Goal: Task Accomplishment & Management: Manage account settings

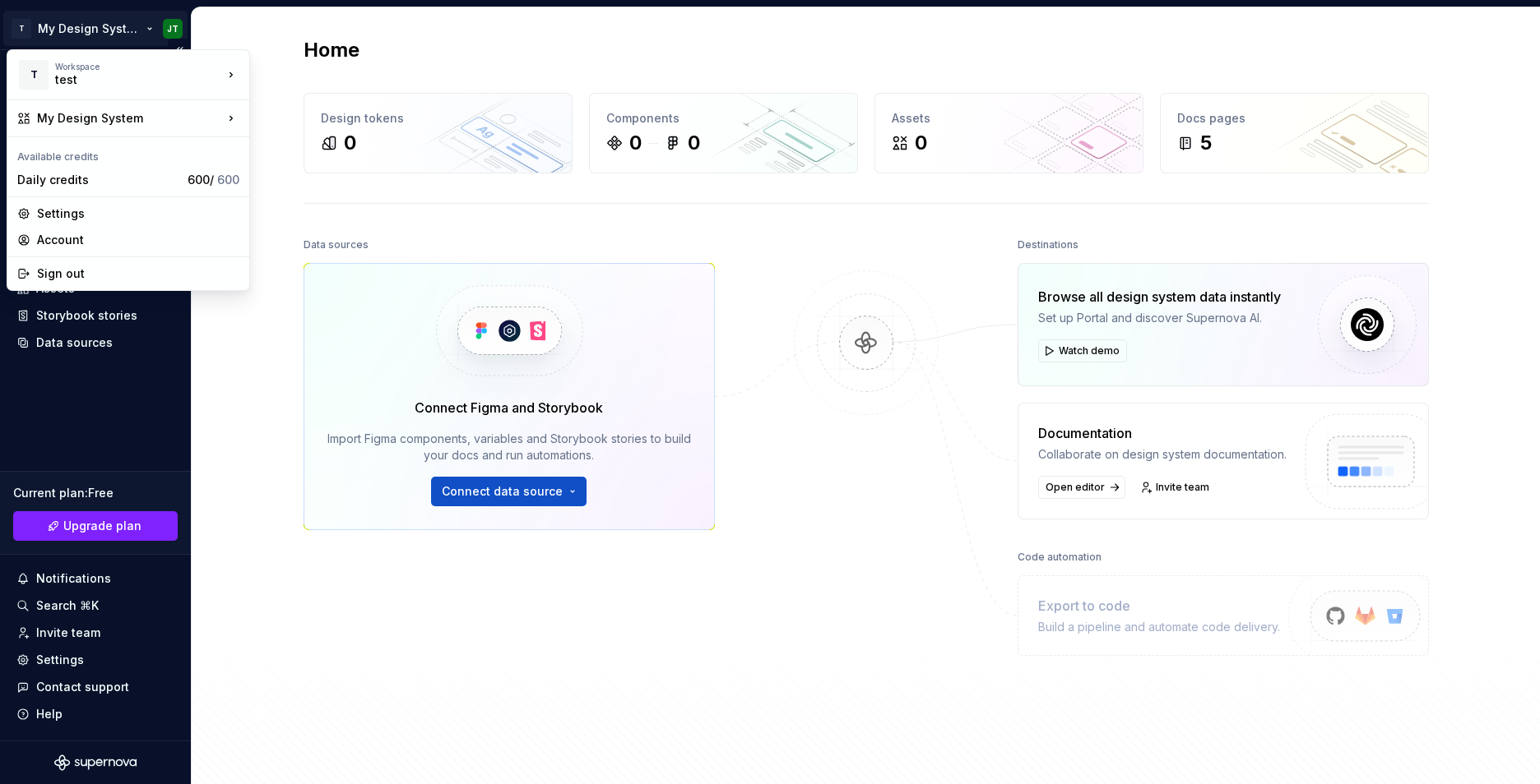
click at [166, 33] on html "T My Design System JT Home Documentation Analytics Code automation Design syste…" at bounding box center [770, 392] width 1540 height 784
click at [77, 241] on div "Account" at bounding box center [138, 240] width 202 height 16
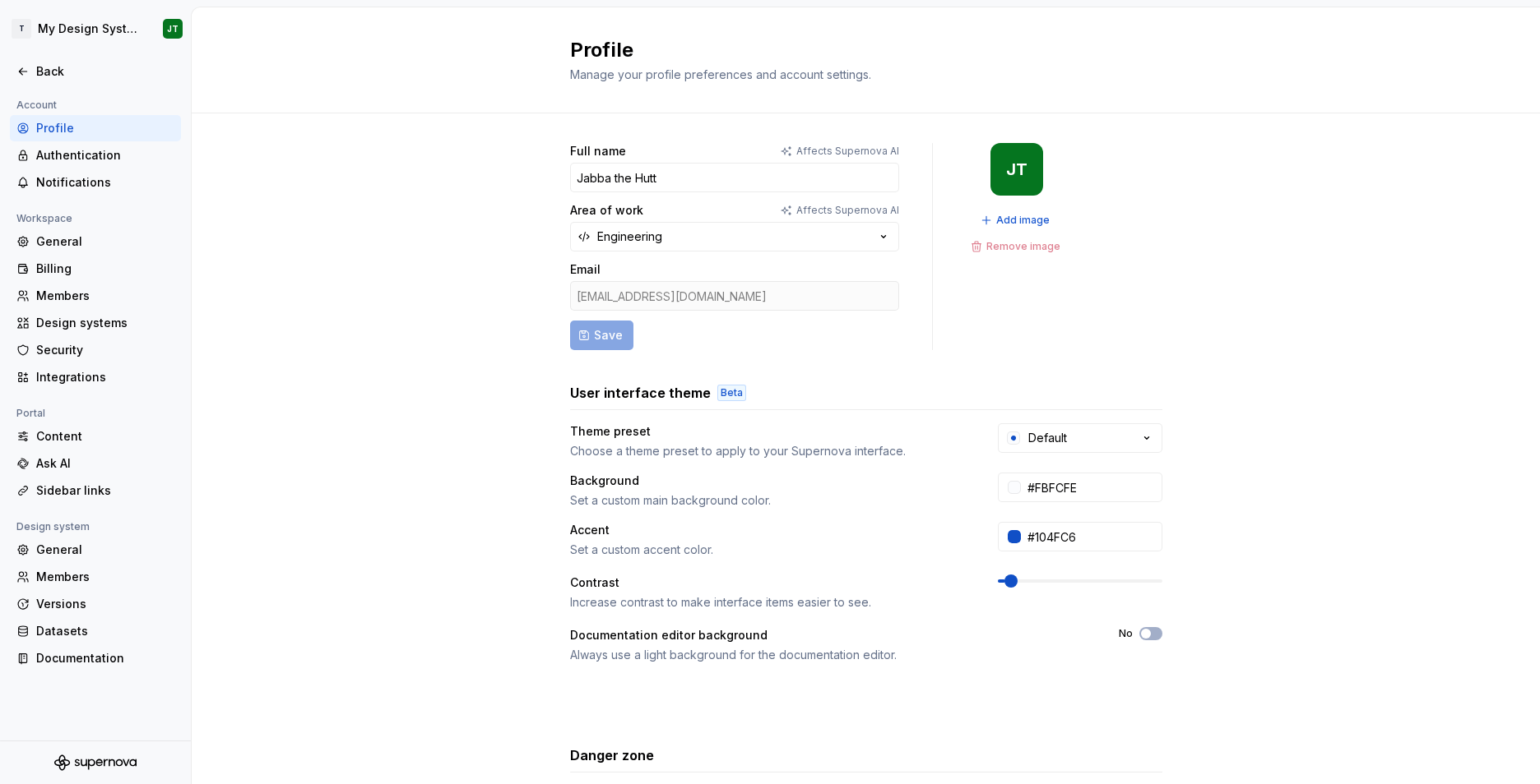
scroll to position [158, 0]
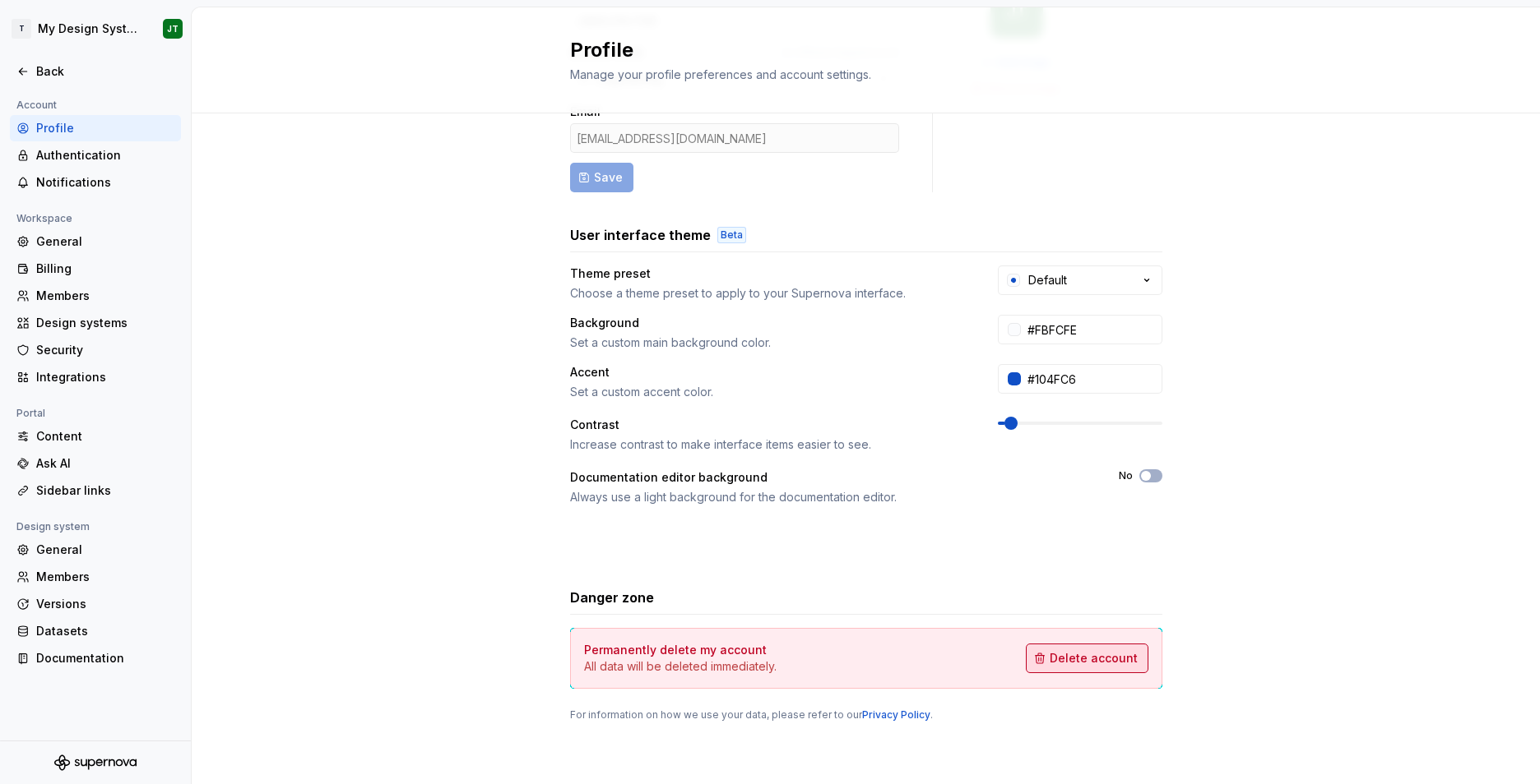
click at [1085, 662] on span "Delete account" at bounding box center [1093, 659] width 88 height 16
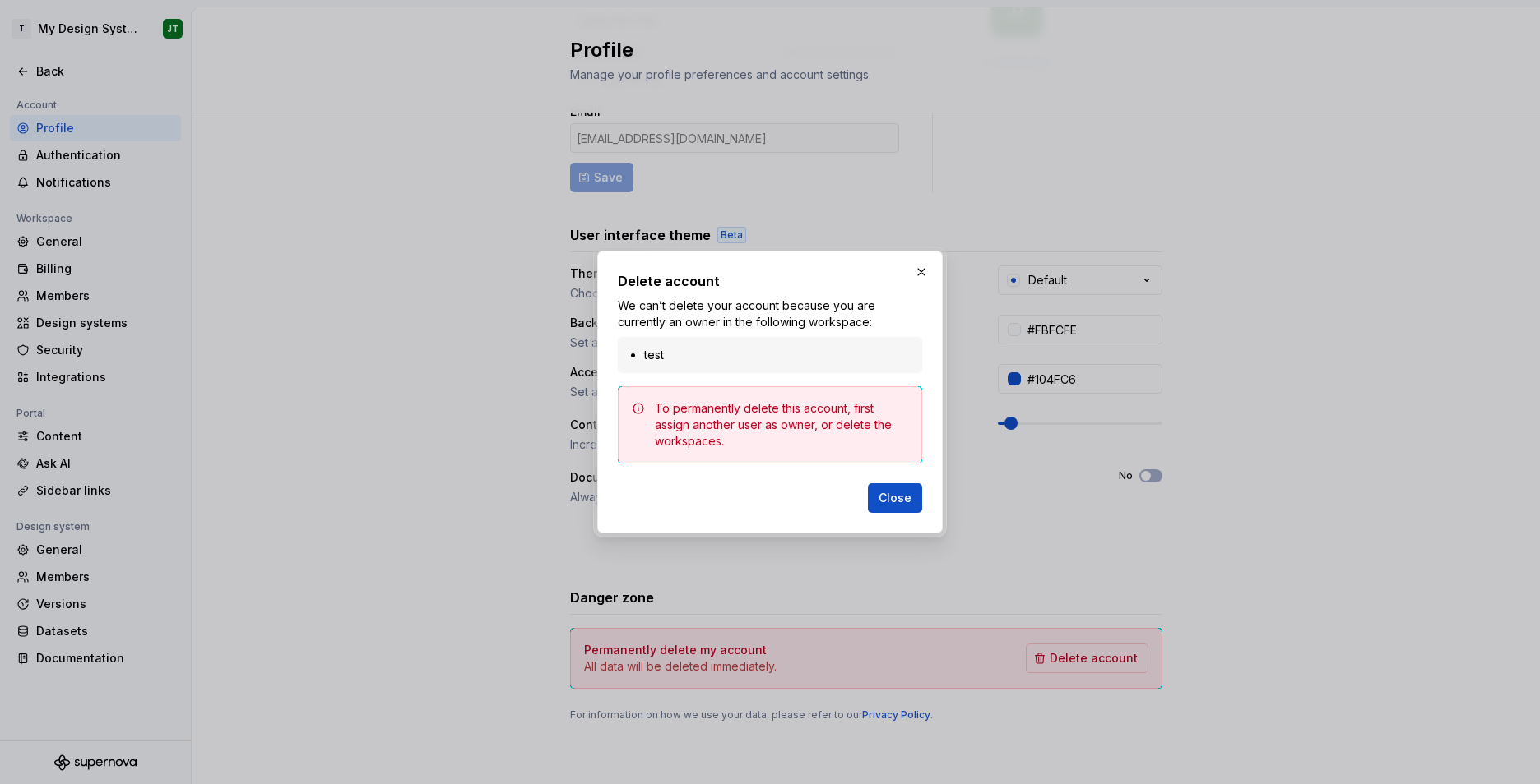
click at [773, 417] on div "To permanently delete this account, first assign another user as owner, or dele…" at bounding box center [781, 425] width 254 height 50
click at [917, 278] on button "button" at bounding box center [922, 272] width 23 height 23
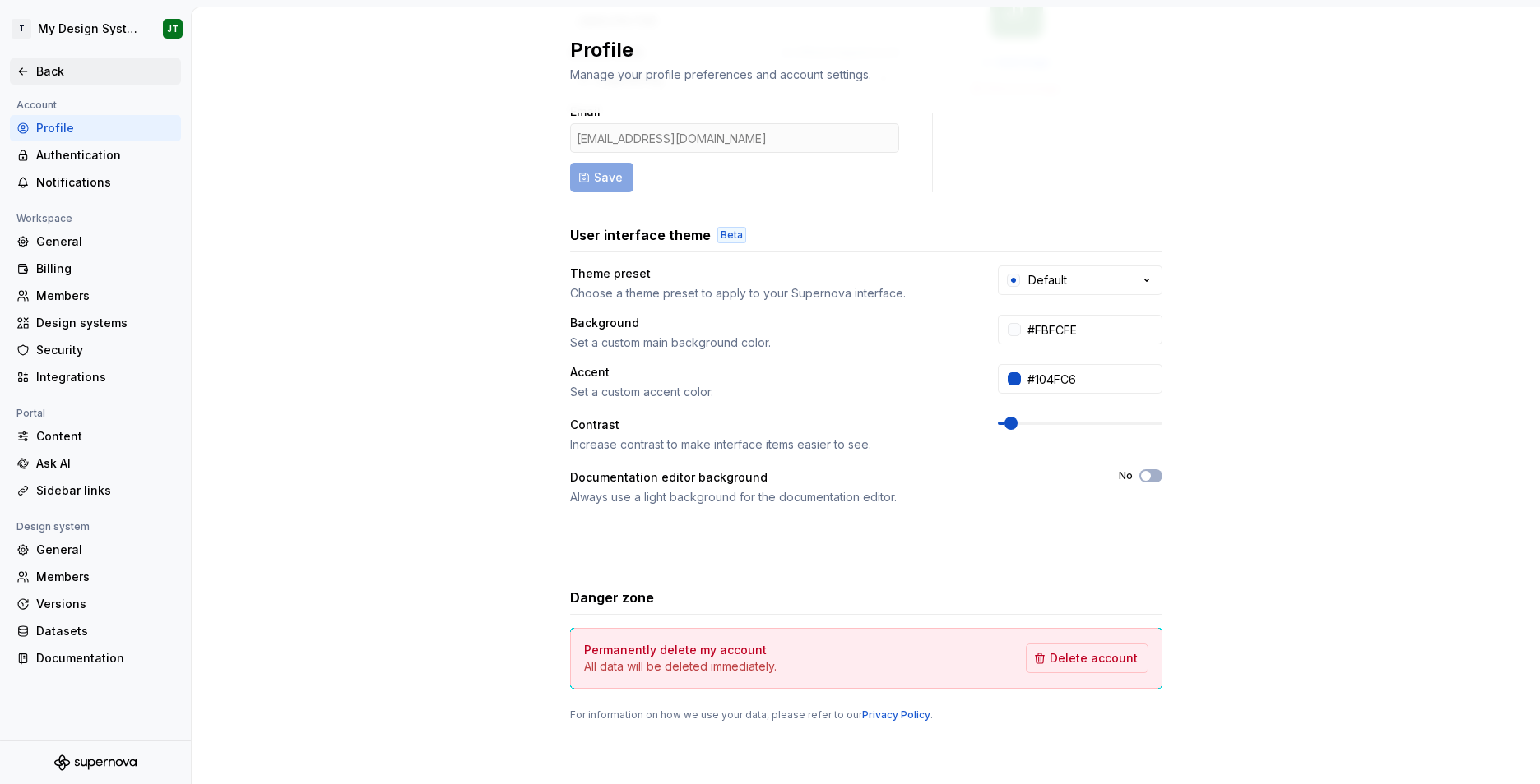
click at [21, 69] on icon at bounding box center [23, 71] width 7 height 6
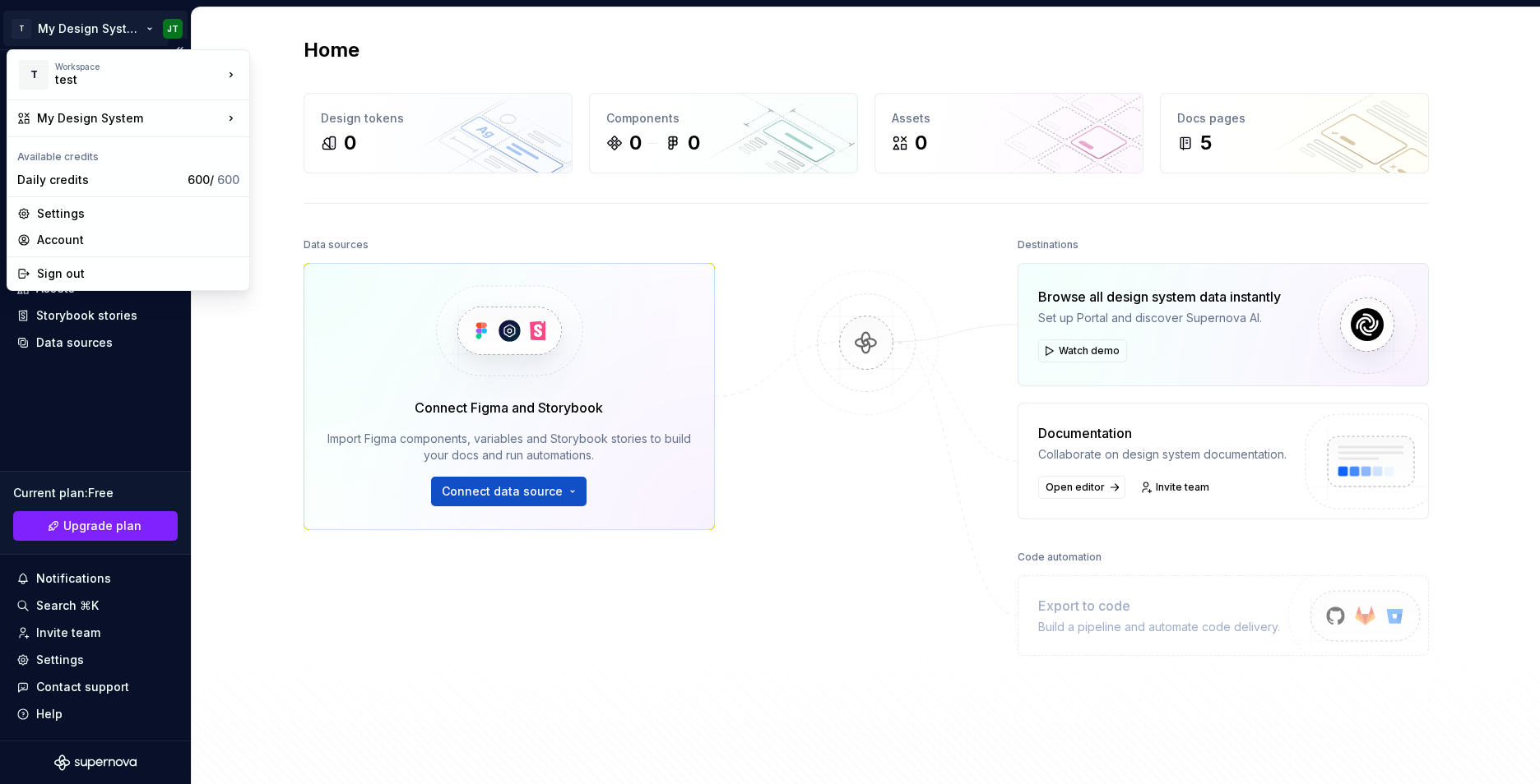
click at [94, 27] on html "T My Design System JT Home Documentation Analytics Code automation Design syste…" at bounding box center [770, 392] width 1540 height 784
click at [57, 212] on div "Settings" at bounding box center [138, 214] width 202 height 16
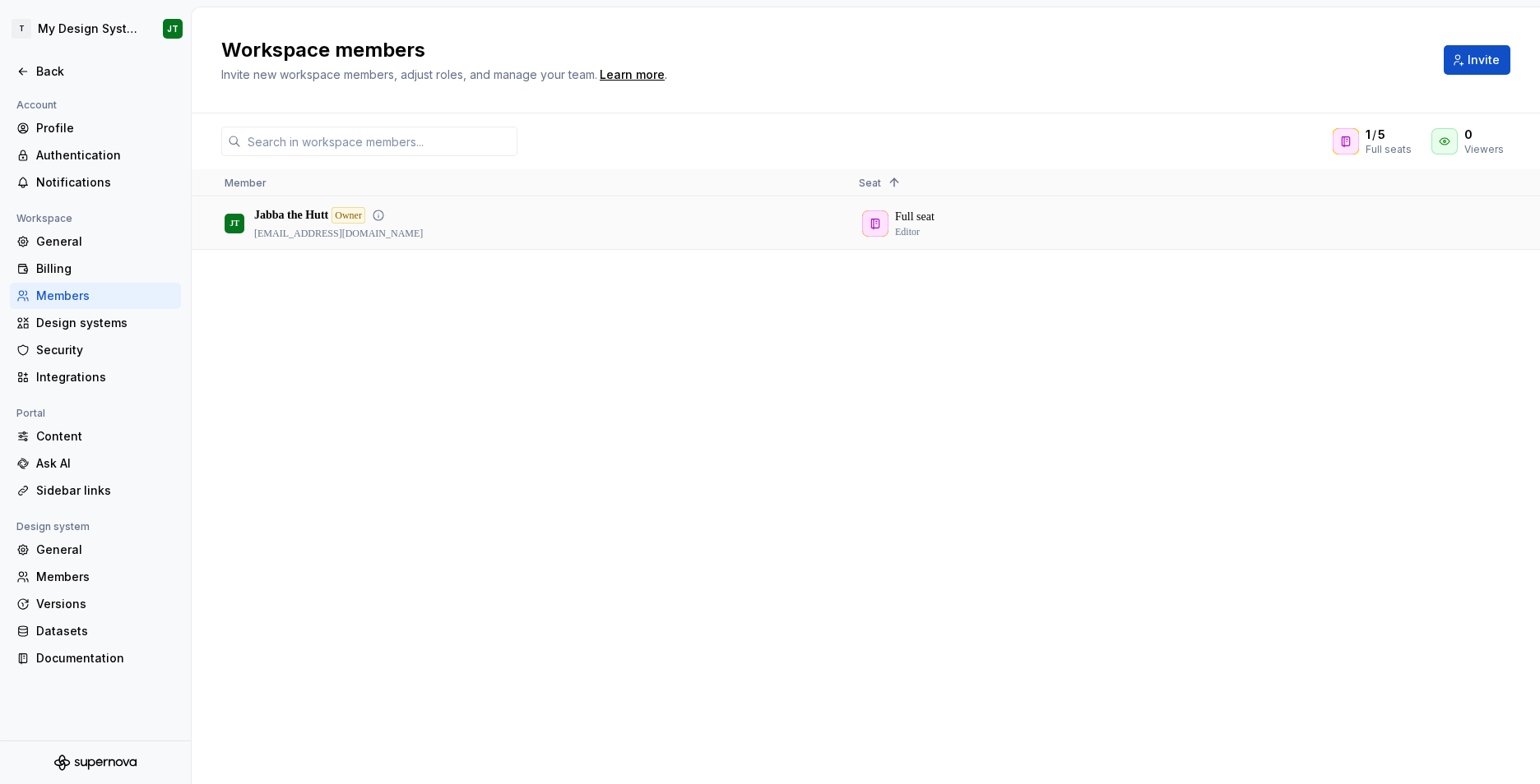
click at [1237, 232] on div "Full seat Editor" at bounding box center [1162, 224] width 607 height 51
click at [82, 549] on div "General" at bounding box center [105, 549] width 138 height 16
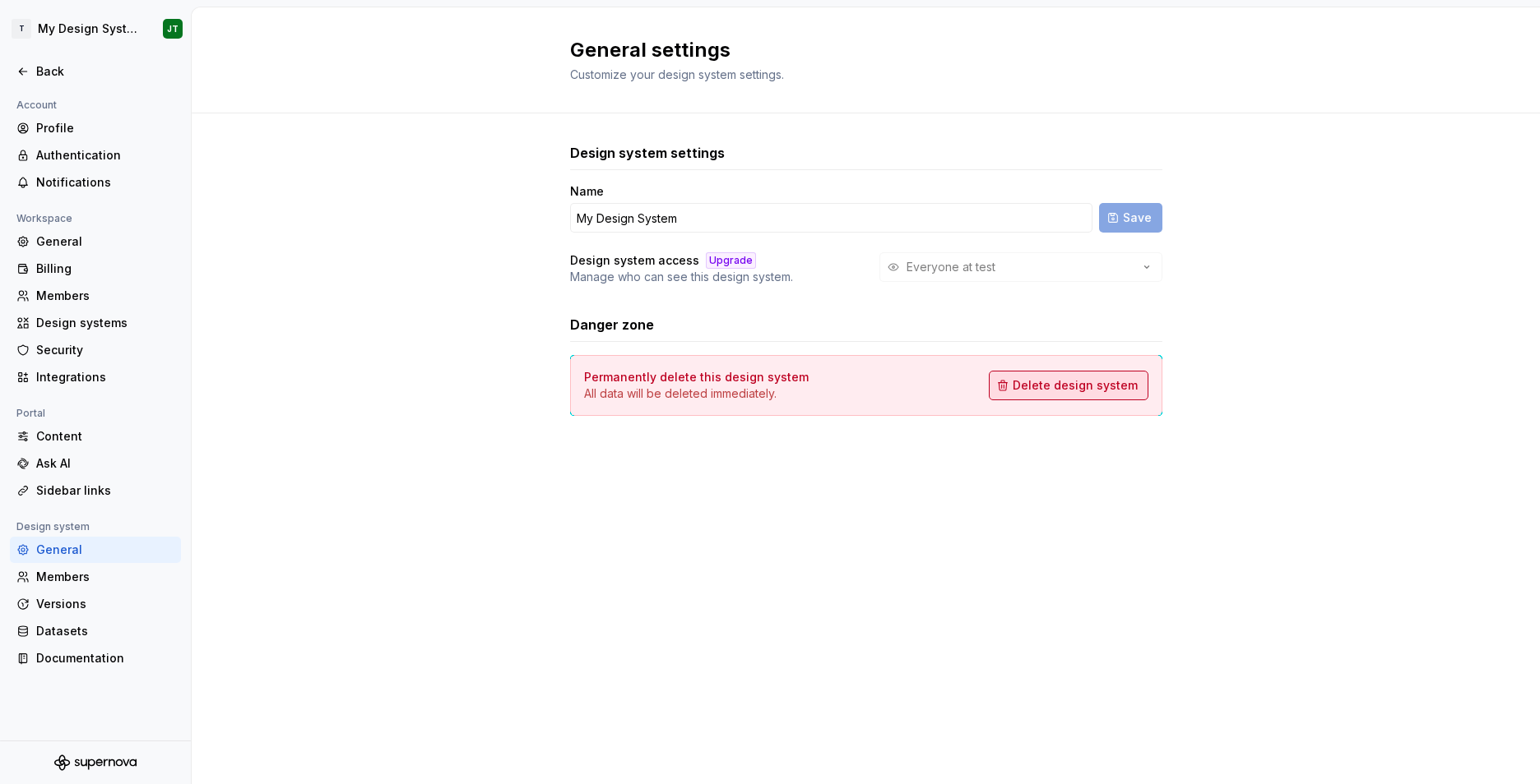
click at [1061, 379] on span "Delete design system" at bounding box center [1075, 385] width 125 height 16
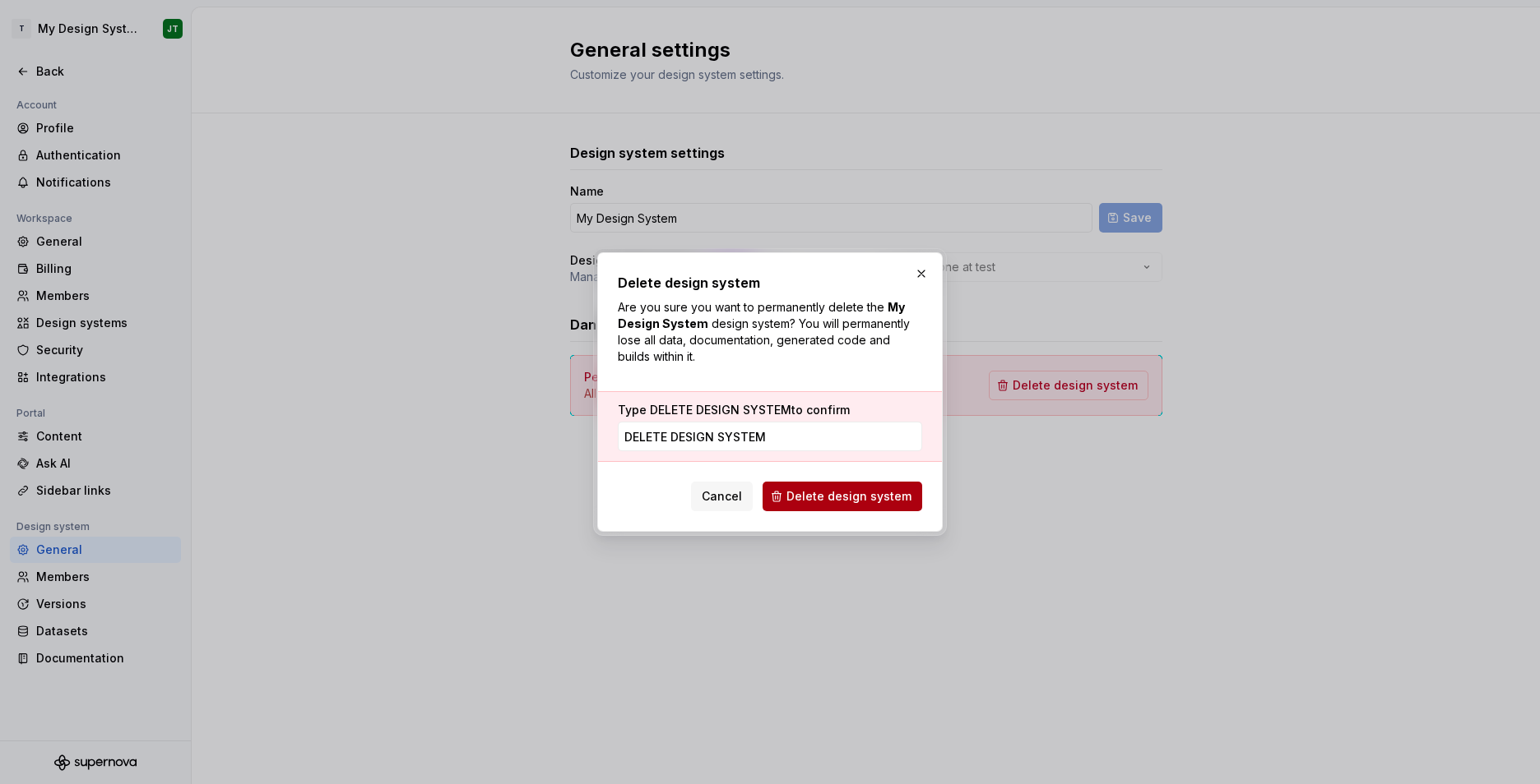
type input "DELETE DESIGN SYSTEM"
click at [831, 487] on button "Delete design system" at bounding box center [842, 496] width 160 height 30
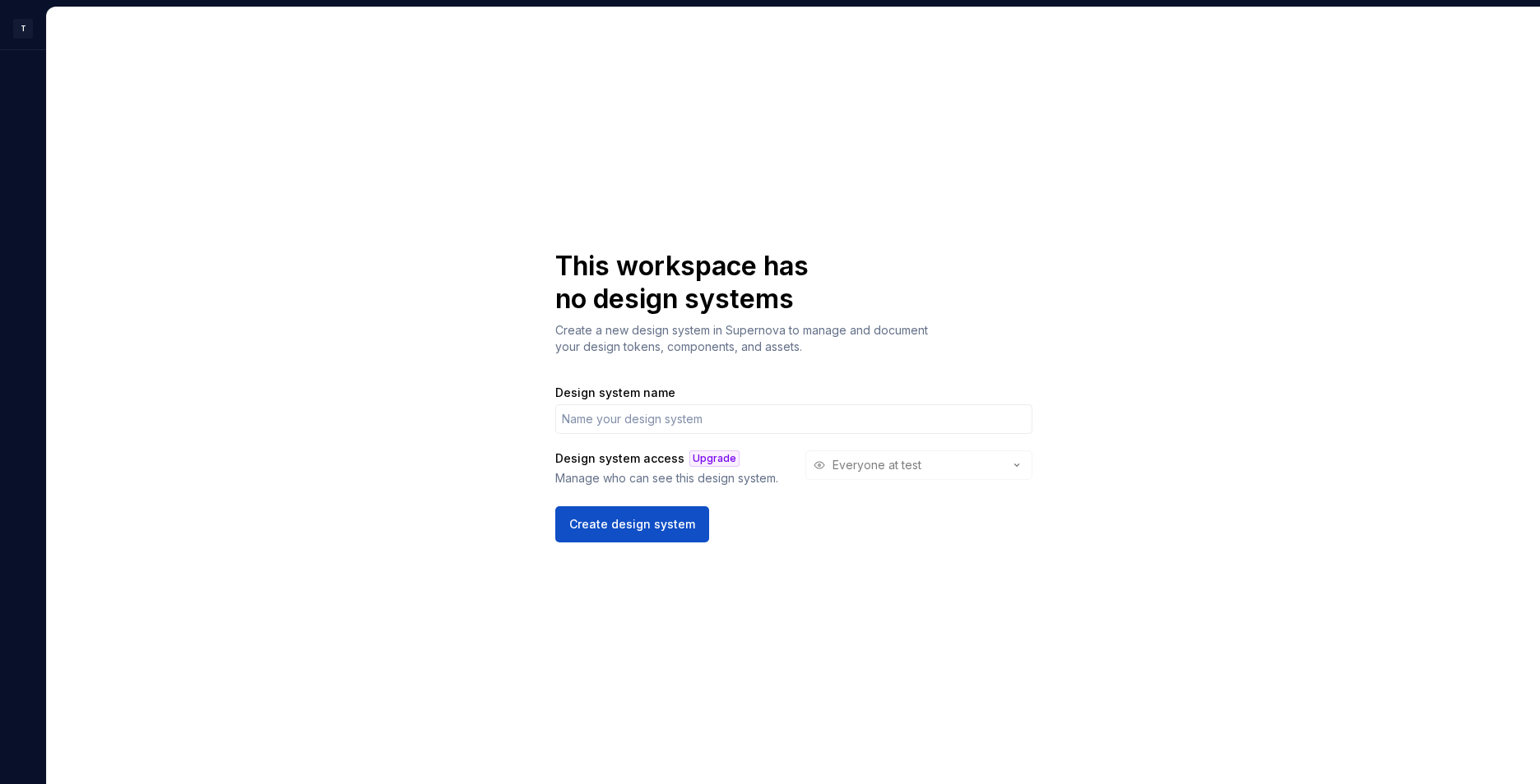
click at [1007, 469] on div "Design system access Upgrade Manage who can see this design system. Everyone at…" at bounding box center [793, 468] width 477 height 36
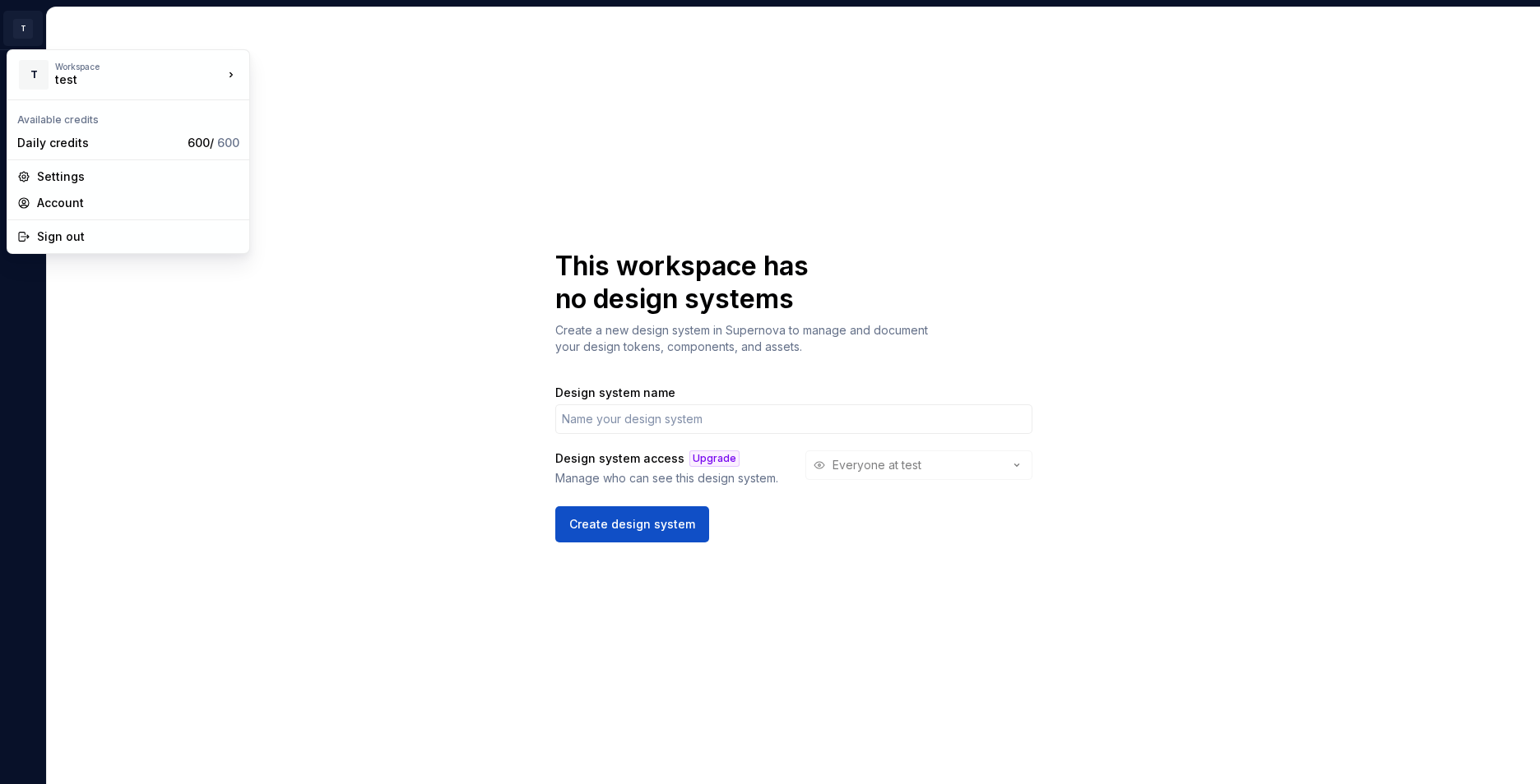
click at [24, 31] on html "T JT This workspace has no design systems Create a new design system in Superno…" at bounding box center [770, 392] width 1540 height 784
click at [79, 198] on div "Account" at bounding box center [138, 203] width 202 height 16
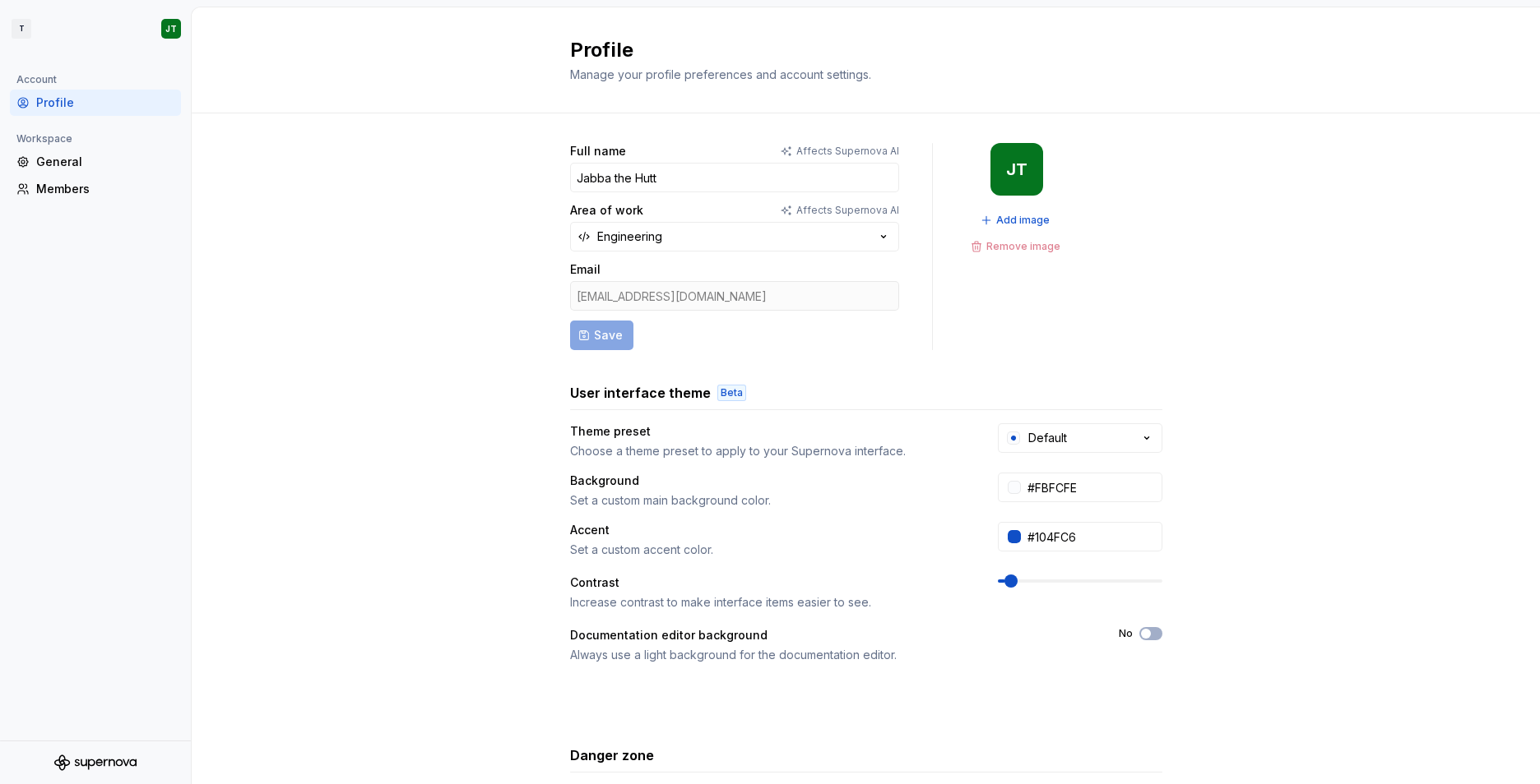
scroll to position [158, 0]
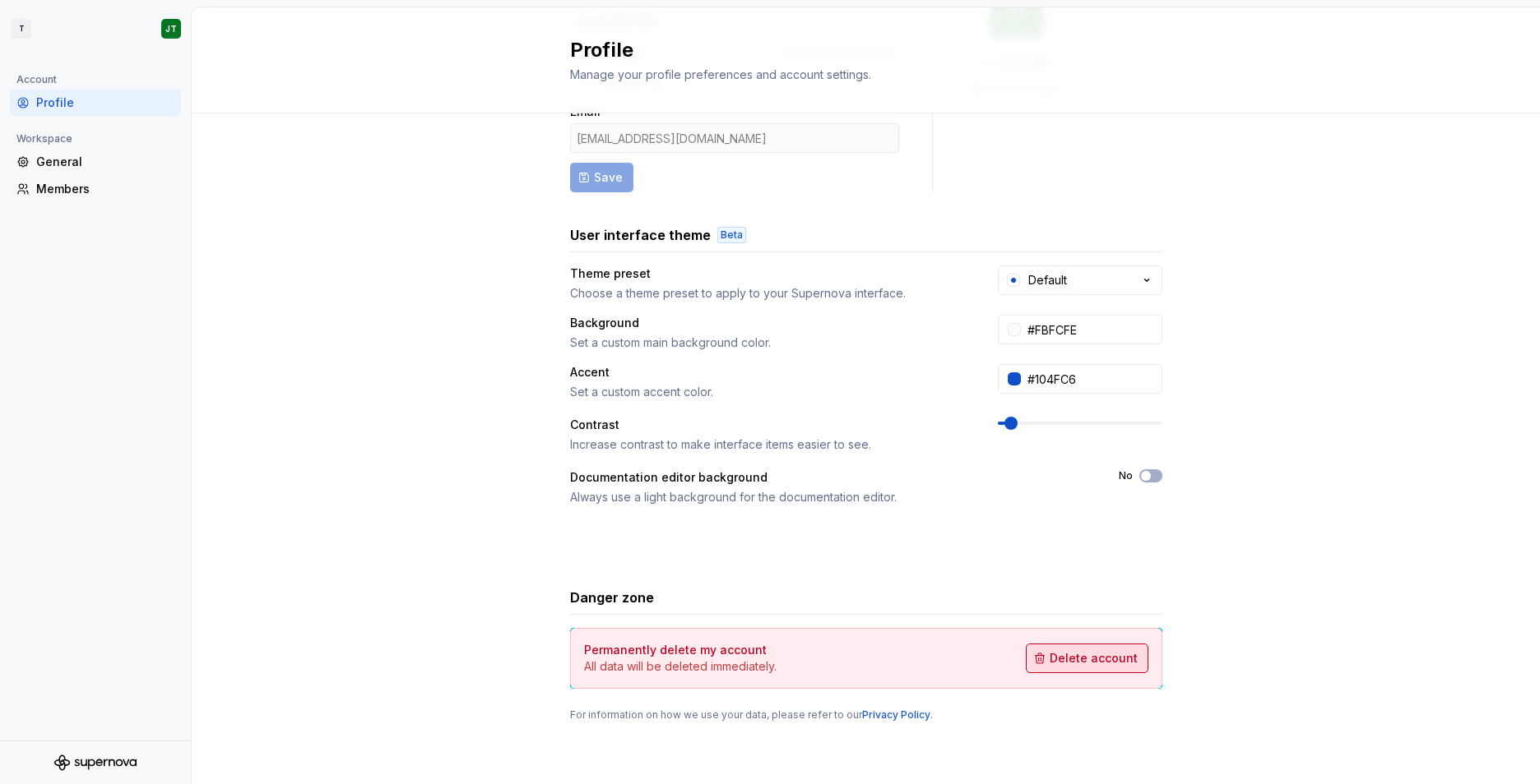
click at [1064, 664] on span "Delete account" at bounding box center [1093, 659] width 88 height 16
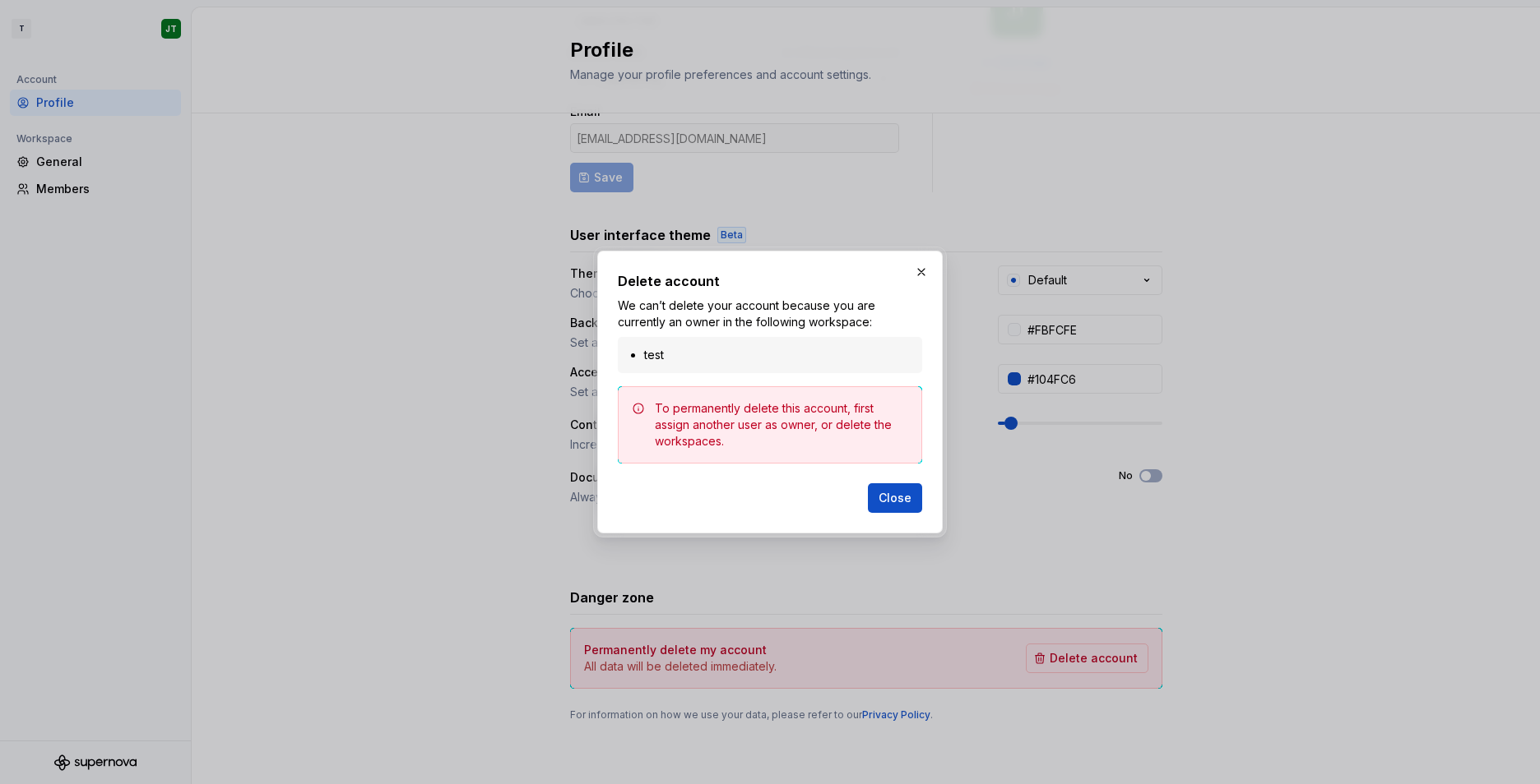
click at [812, 364] on div "test" at bounding box center [769, 355] width 304 height 36
click at [889, 501] on span "Close" at bounding box center [895, 498] width 32 height 16
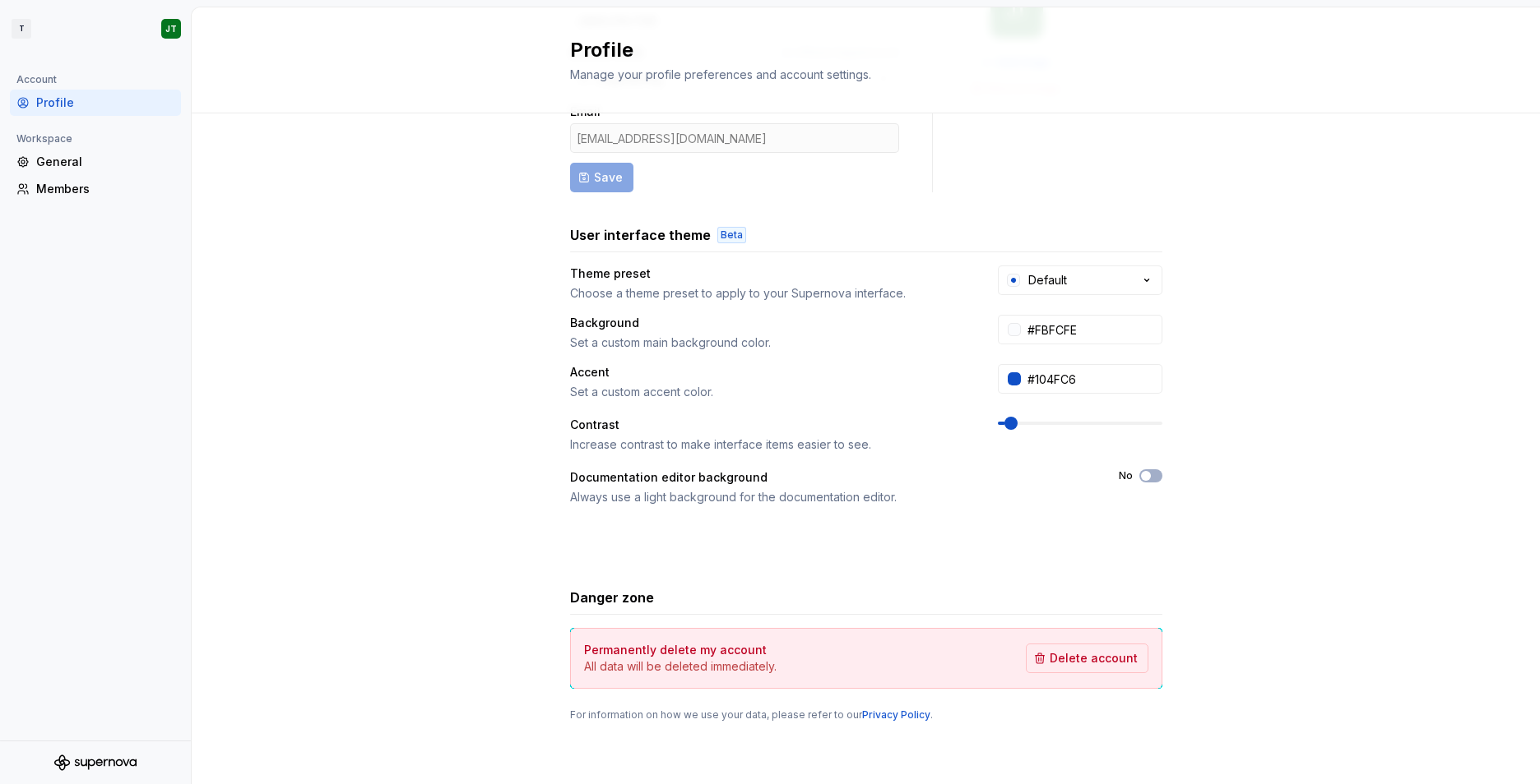
scroll to position [0, 0]
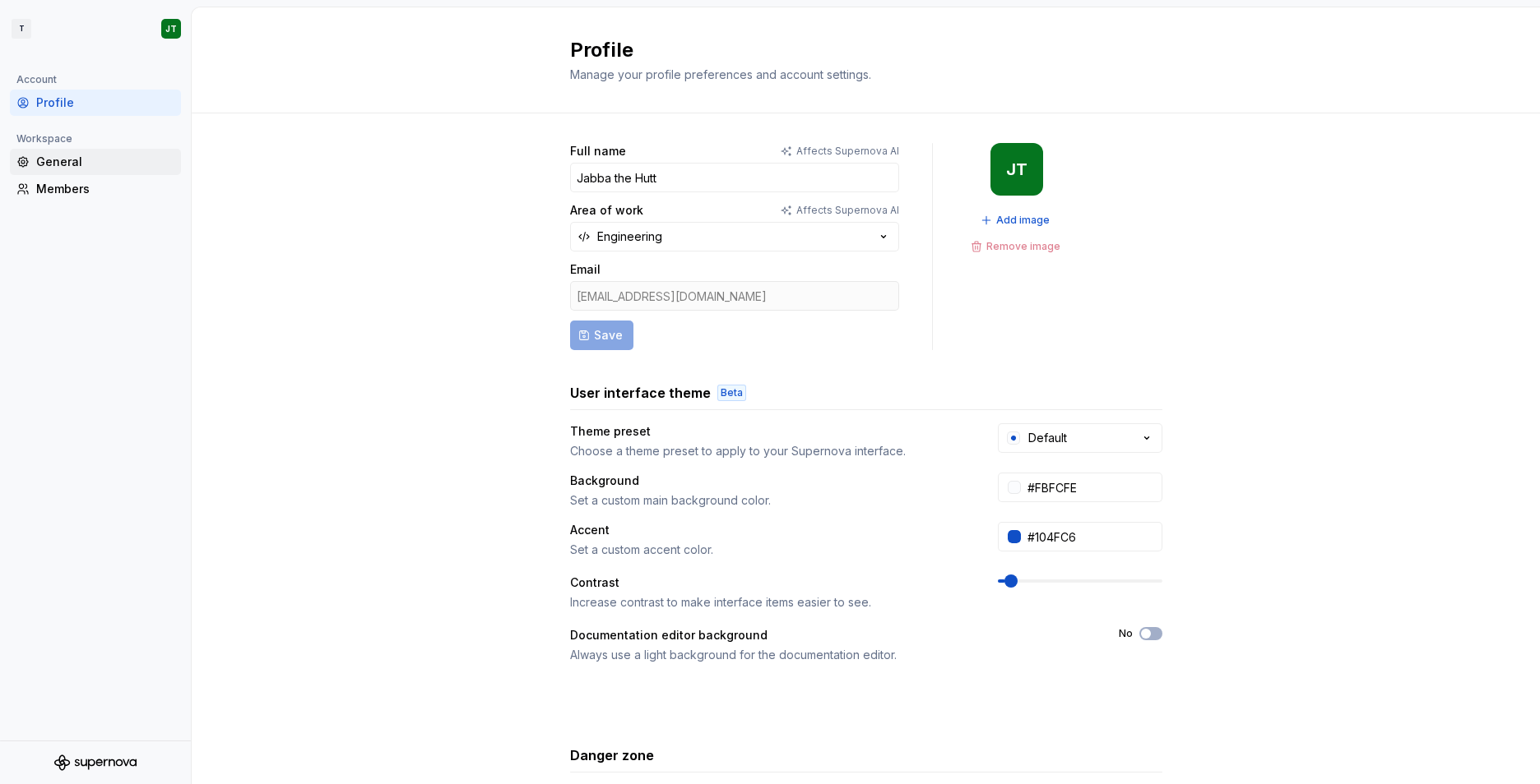
click at [65, 162] on div "General" at bounding box center [105, 161] width 138 height 16
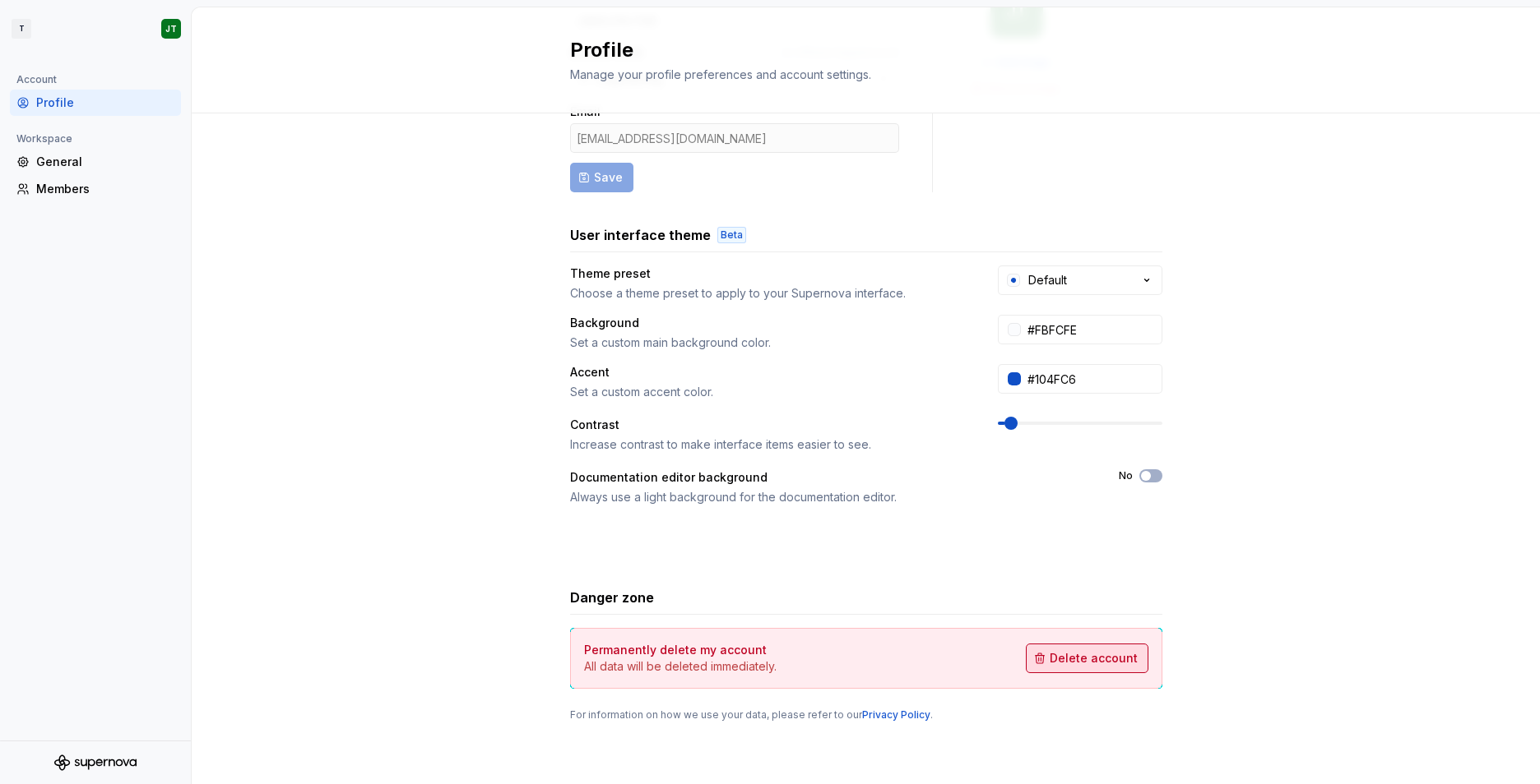
click at [1056, 665] on span "Delete account" at bounding box center [1093, 659] width 88 height 16
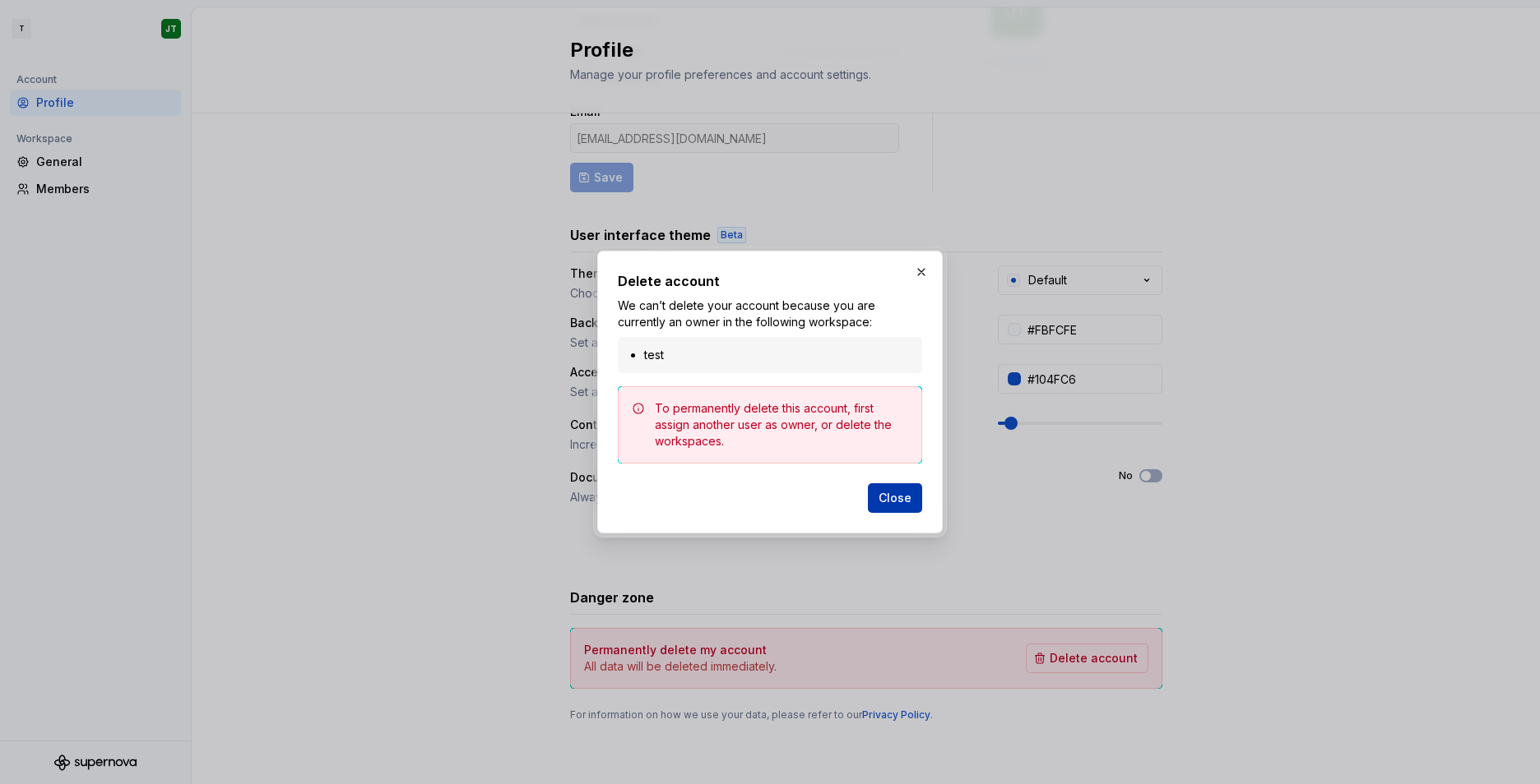
click at [895, 500] on span "Close" at bounding box center [895, 498] width 32 height 16
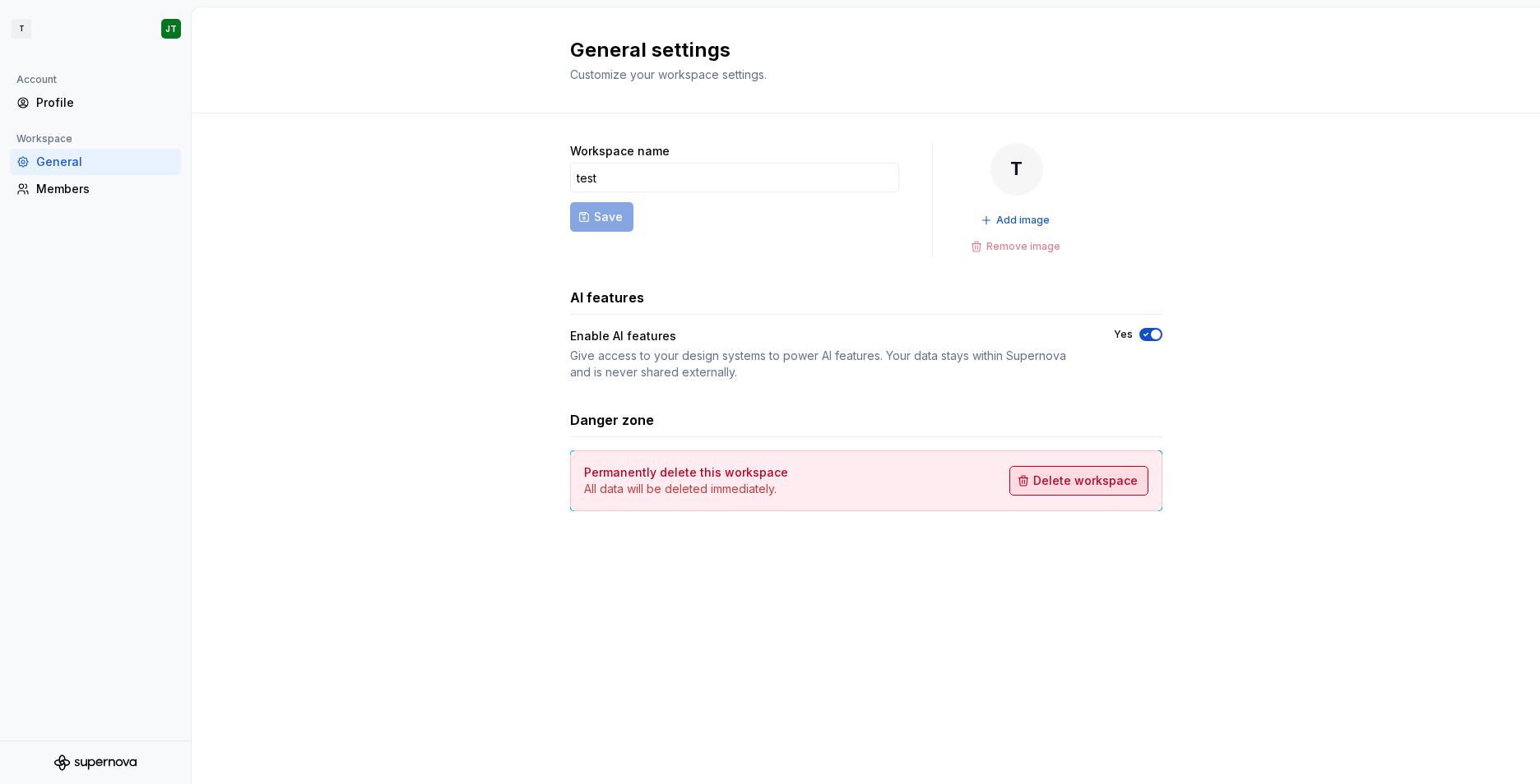
click at [1069, 478] on span "Delete workspace" at bounding box center [1085, 481] width 105 height 16
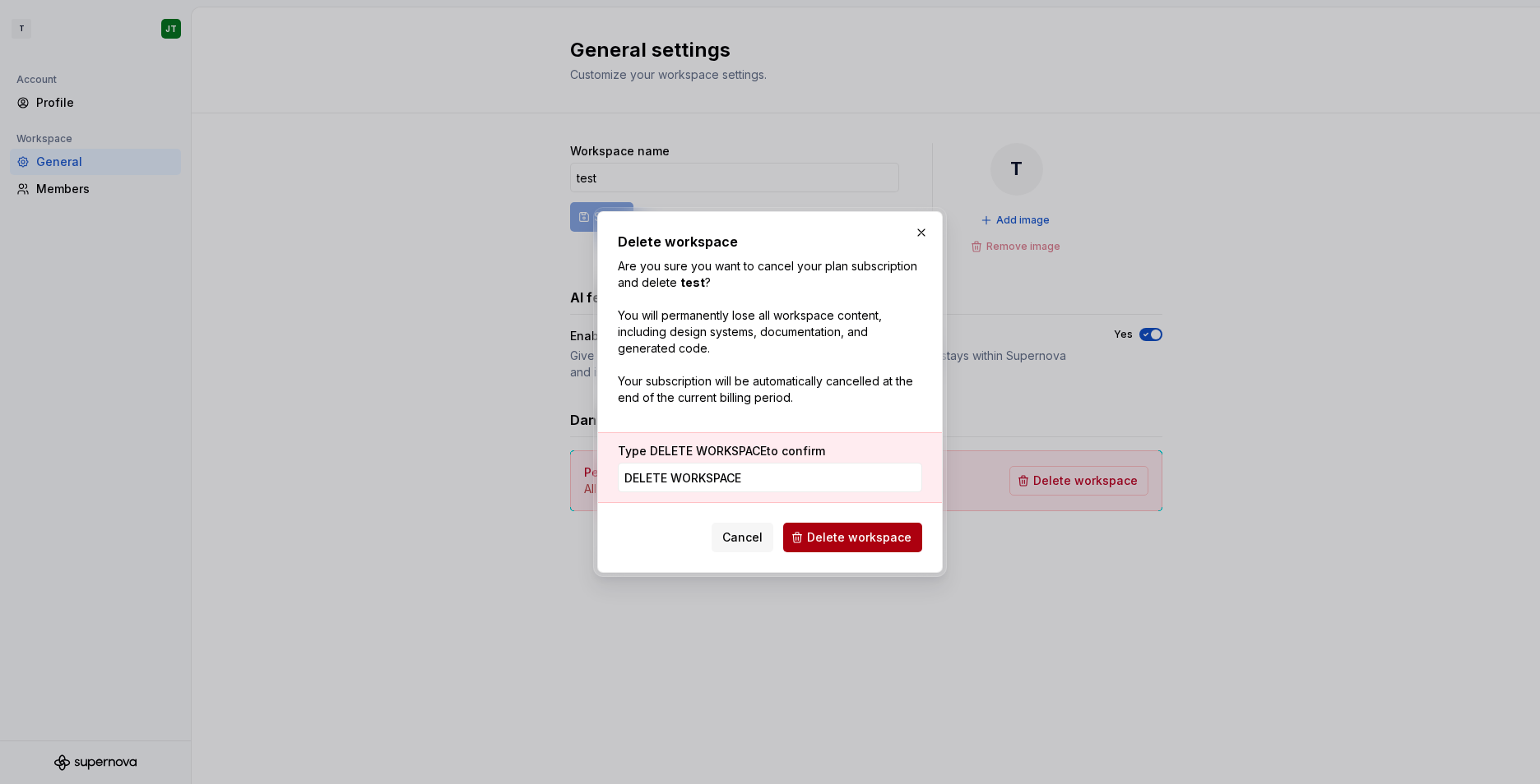
type input "DELETE WORKSPACE"
click at [828, 543] on span "Delete workspace" at bounding box center [859, 538] width 105 height 16
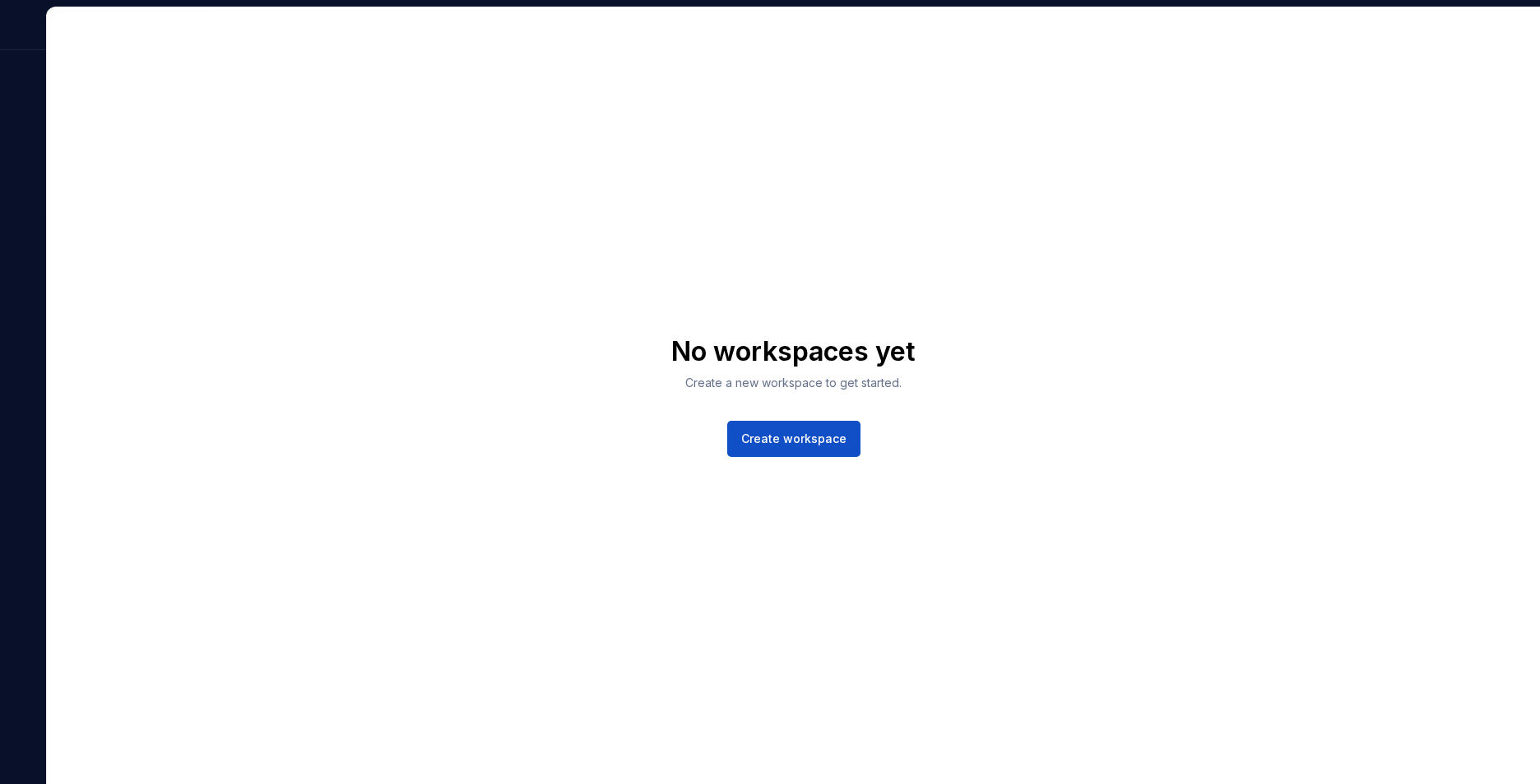
click at [32, 36] on div at bounding box center [23, 28] width 46 height 42
click at [674, 593] on div "No workspaces yet Create a new workspace to get started. Create workspace" at bounding box center [793, 395] width 1493 height 777
